Goal: Task Accomplishment & Management: Manage account settings

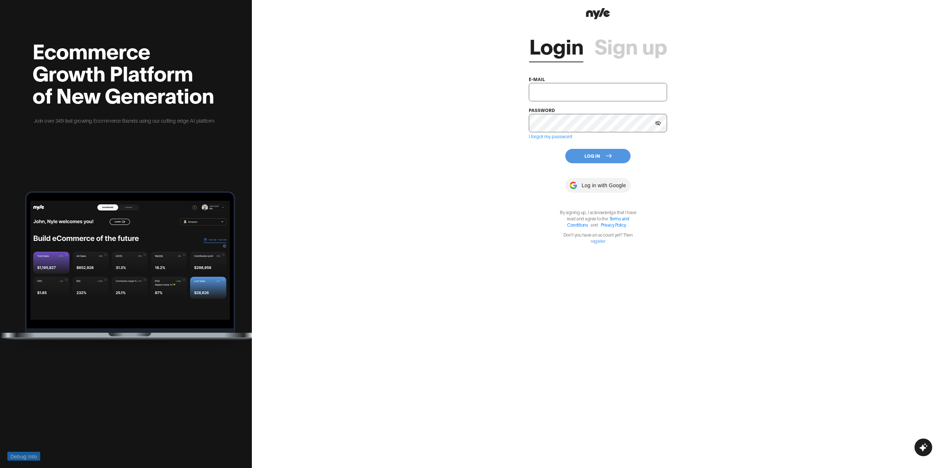
click at [558, 89] on input "text" at bounding box center [598, 92] width 138 height 18
type input "[EMAIL_ADDRESS][PERSON_NAME]"
click at [579, 151] on button "Log In" at bounding box center [597, 156] width 65 height 14
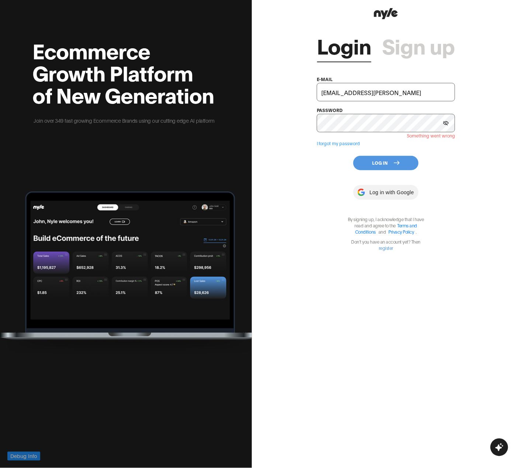
click at [400, 159] on button "Log In" at bounding box center [385, 163] width 65 height 14
drag, startPoint x: 520, startPoint y: 93, endPoint x: 505, endPoint y: 92, distance: 14.4
click at [505, 92] on div "Login Sign up e-mail [EMAIL_ADDRESS][PERSON_NAME] password Something went wrong…" at bounding box center [386, 234] width 268 height 468
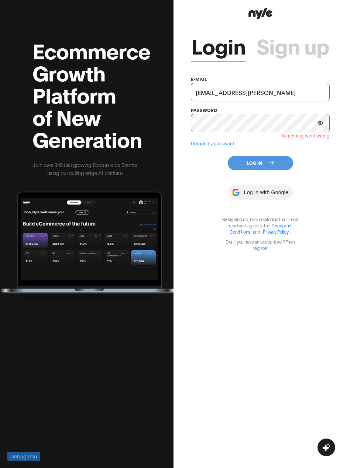
click at [226, 89] on input "[EMAIL_ADDRESS][PERSON_NAME]" at bounding box center [260, 92] width 138 height 18
drag, startPoint x: 258, startPoint y: 70, endPoint x: 259, endPoint y: 105, distance: 34.7
click at [258, 70] on div "Login Sign up e-mail [EMAIL_ADDRESS][PERSON_NAME] password Something went wrong…" at bounding box center [260, 136] width 138 height 230
click at [258, 164] on button "Log In" at bounding box center [260, 163] width 65 height 14
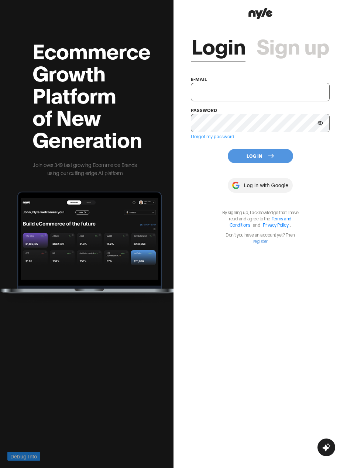
click at [269, 155] on icon at bounding box center [271, 156] width 6 height 6
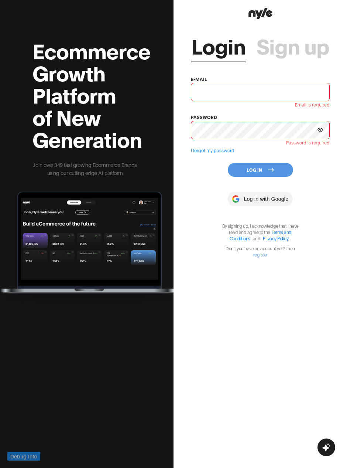
click at [241, 99] on input "text" at bounding box center [260, 92] width 138 height 18
type input "[EMAIL_ADDRESS][PERSON_NAME]"
click at [250, 164] on button "Log In" at bounding box center [260, 170] width 65 height 14
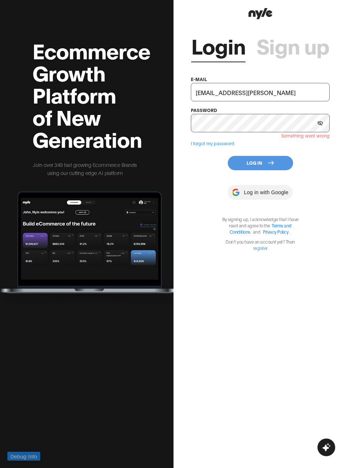
click at [267, 162] on button "Log In" at bounding box center [260, 163] width 65 height 14
click at [242, 163] on button "Log In" at bounding box center [260, 163] width 65 height 14
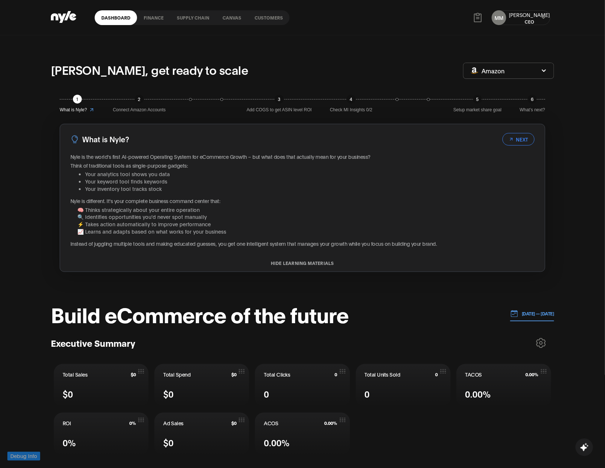
click at [266, 14] on link "Customers" at bounding box center [269, 17] width 42 height 15
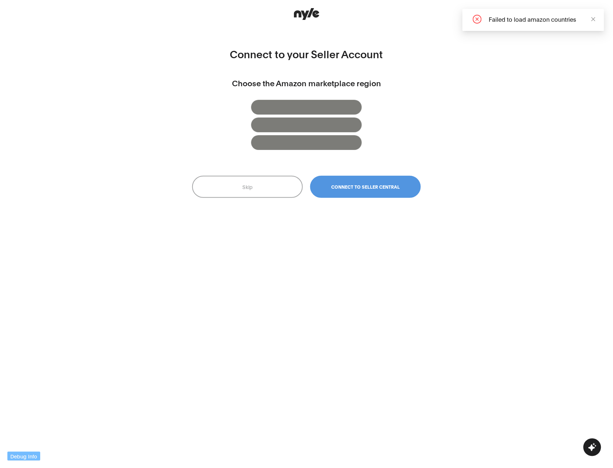
click at [255, 187] on button "Skip" at bounding box center [247, 187] width 111 height 22
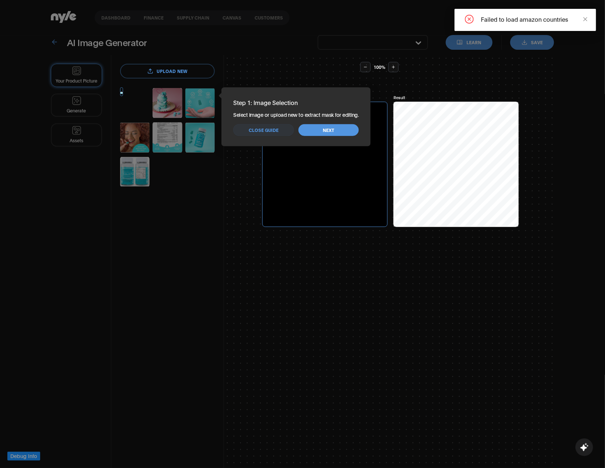
click at [259, 130] on span "Close guide" at bounding box center [264, 130] width 30 height 7
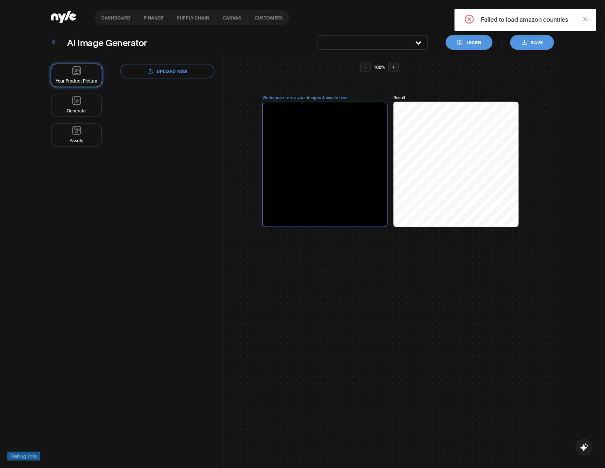
click at [260, 16] on link "Customers" at bounding box center [269, 17] width 42 height 15
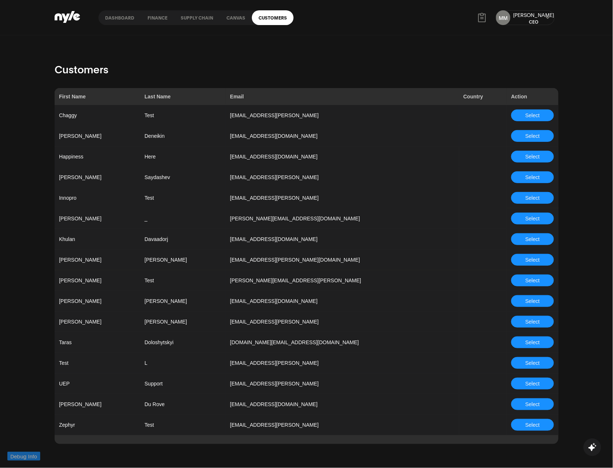
click at [346, 196] on button "Select" at bounding box center [532, 198] width 43 height 12
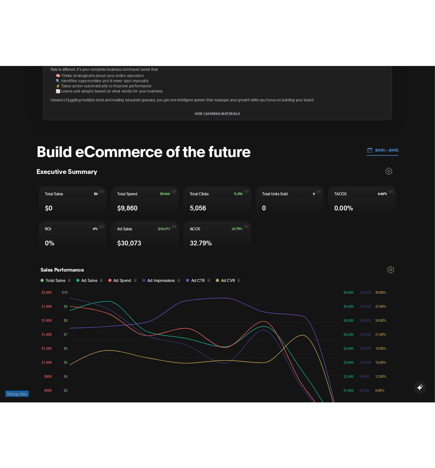
scroll to position [148, 0]
